Goal: Check status

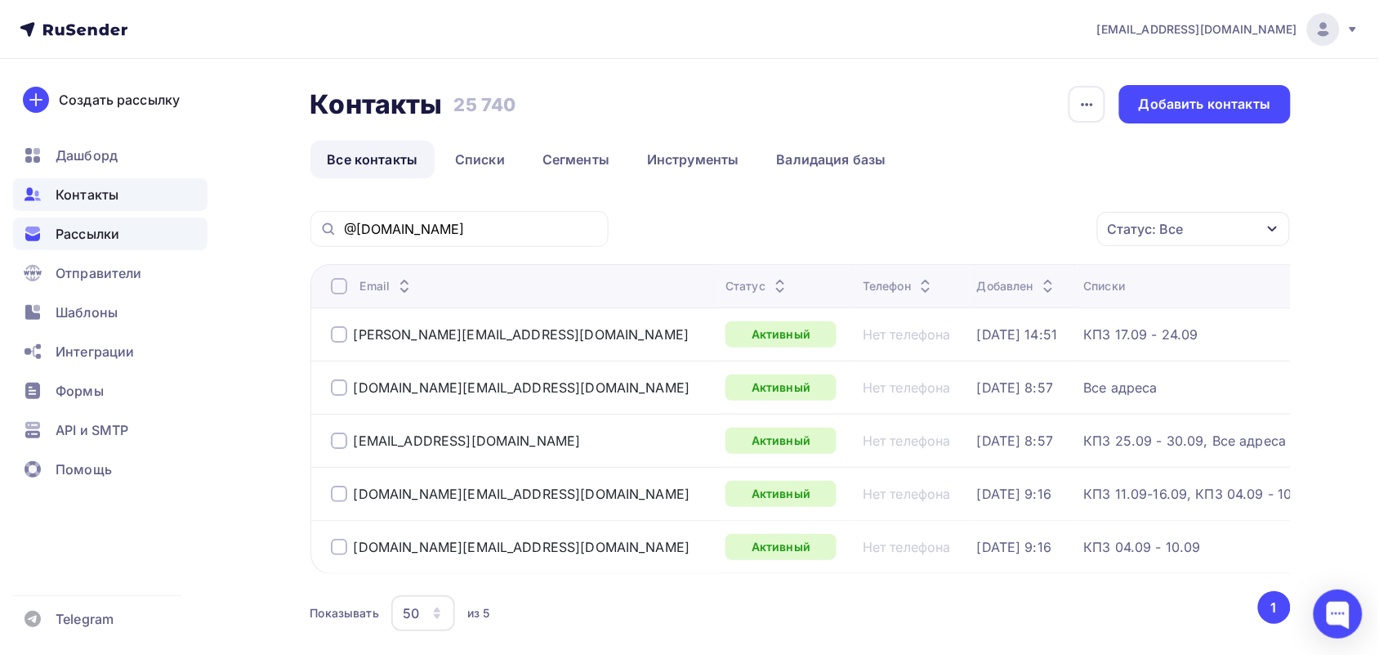
click at [115, 226] on span "Рассылки" at bounding box center [88, 234] width 64 height 20
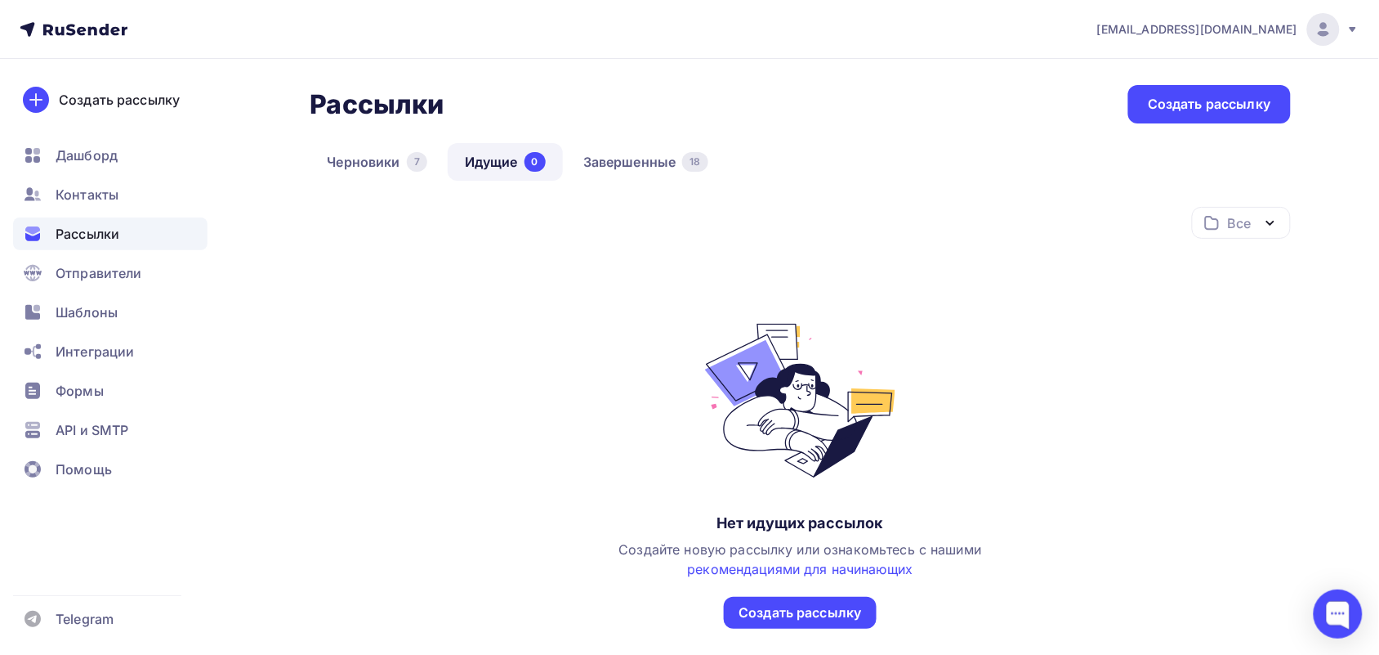
click at [691, 132] on div "Рассылки Рассылки Создать рассылку [GEOGRAPHIC_DATA] 7 Идущие 0 Завершенные 18 …" at bounding box center [801, 397] width 981 height 624
click at [686, 144] on link "Завершенные 18" at bounding box center [645, 162] width 159 height 38
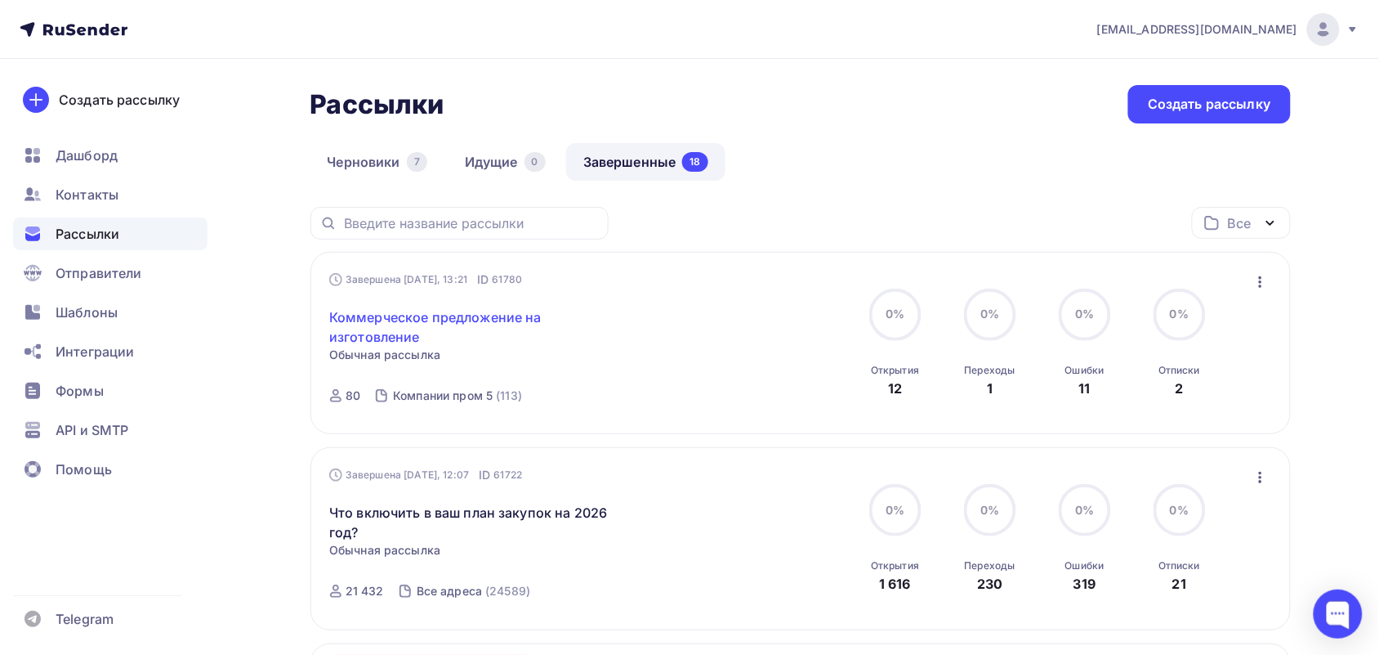
click at [377, 323] on link "Коммерческое предложение на изготовление" at bounding box center [469, 326] width 280 height 39
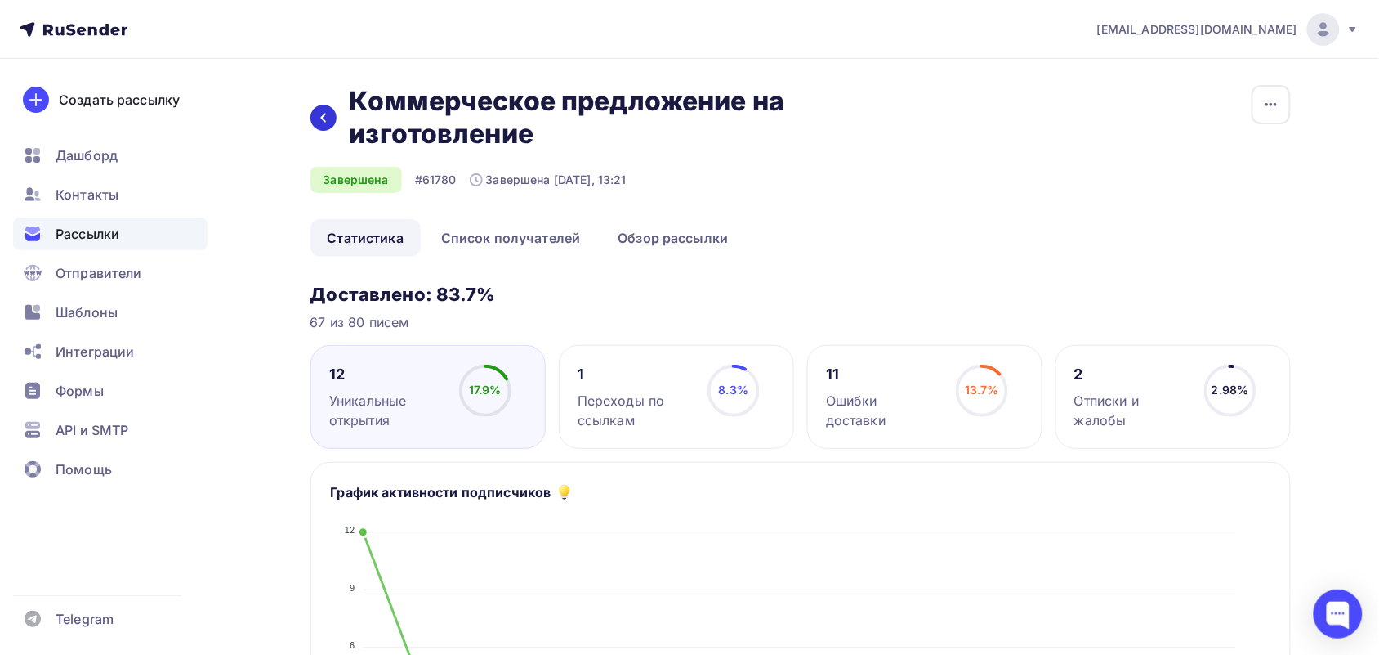
click at [329, 128] on div at bounding box center [324, 118] width 26 height 26
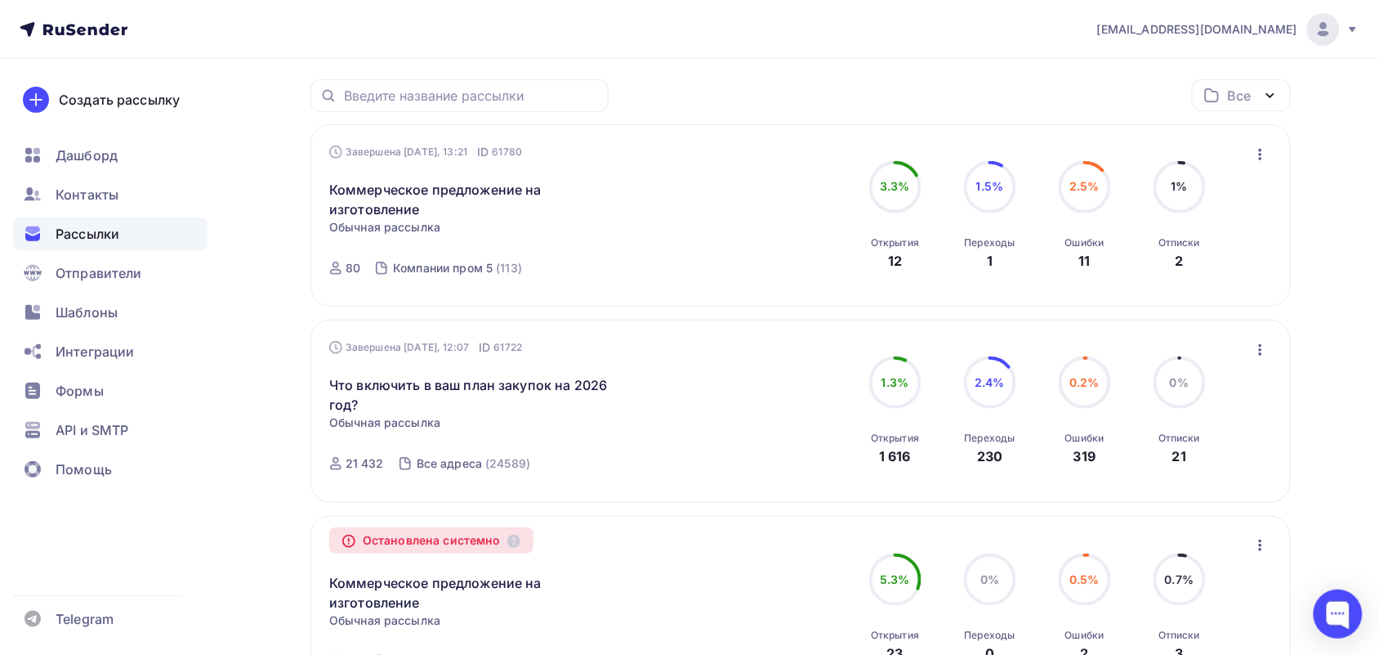
scroll to position [204, 0]
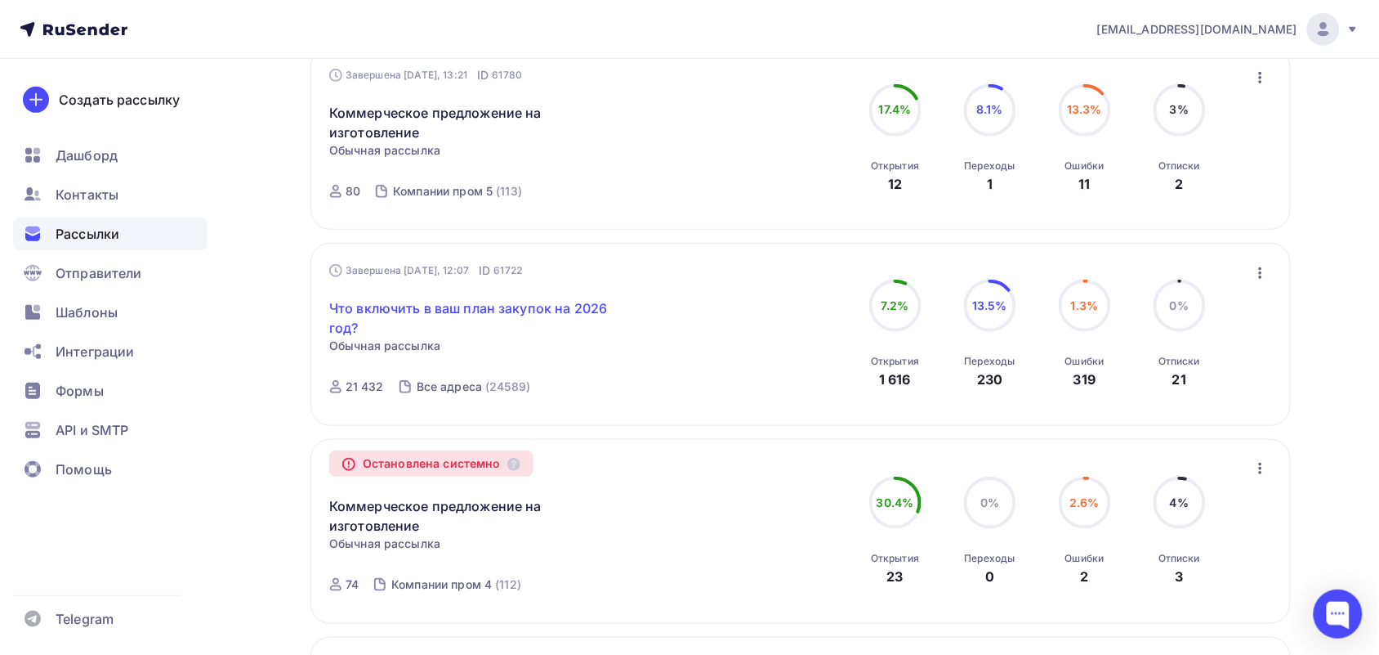
click at [391, 316] on link "Что включить в ваш план закупок на 2026 год?" at bounding box center [469, 317] width 280 height 39
